Goal: Use online tool/utility: Utilize a website feature to perform a specific function

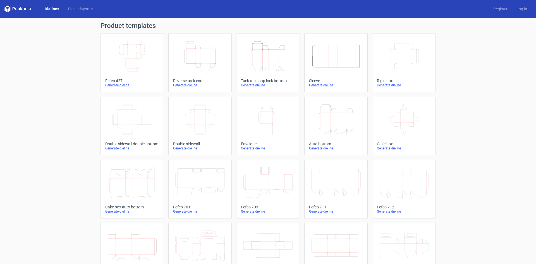
click at [193, 62] on icon "Height Depth Width" at bounding box center [199, 55] width 49 height 31
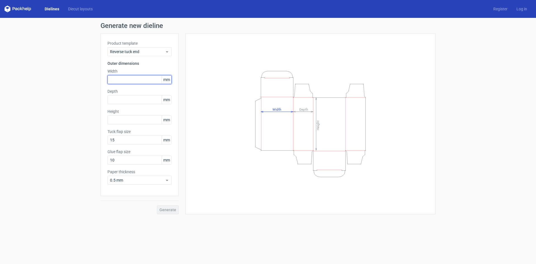
drag, startPoint x: 119, startPoint y: 78, endPoint x: 150, endPoint y: 82, distance: 31.8
click at [122, 78] on input "text" at bounding box center [139, 79] width 64 height 9
type input "70"
type input "135"
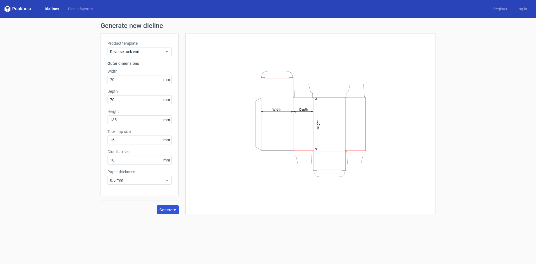
click at [170, 208] on span "Generate" at bounding box center [167, 210] width 17 height 4
